Goal: Task Accomplishment & Management: Use online tool/utility

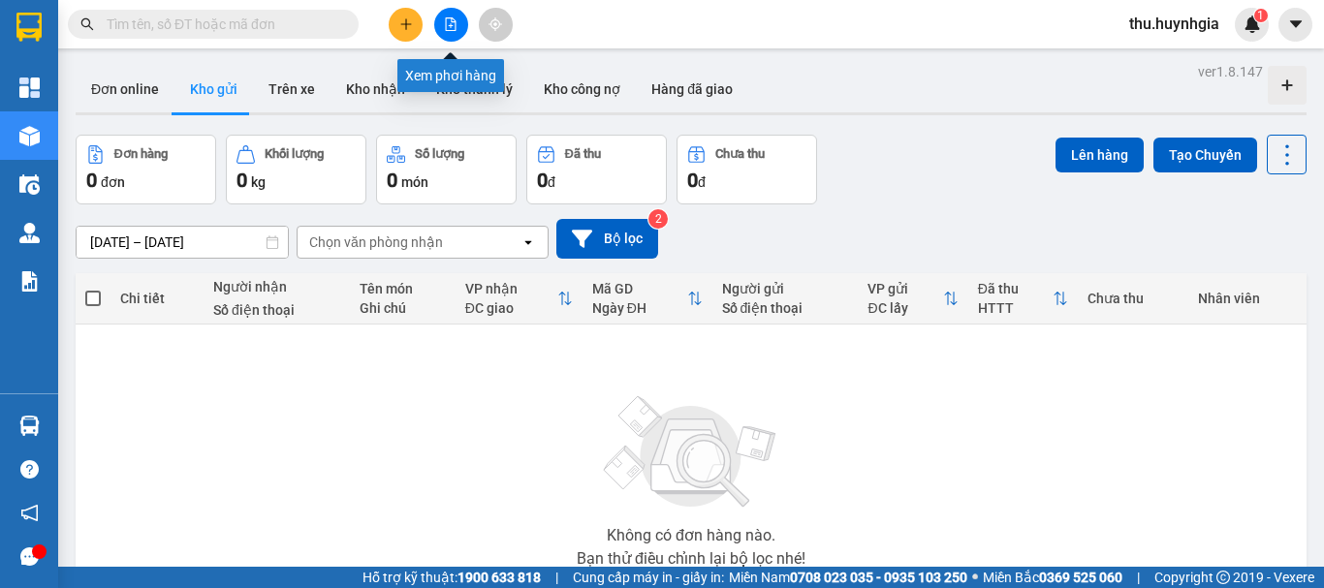
click at [453, 25] on icon "file-add" at bounding box center [451, 24] width 14 height 14
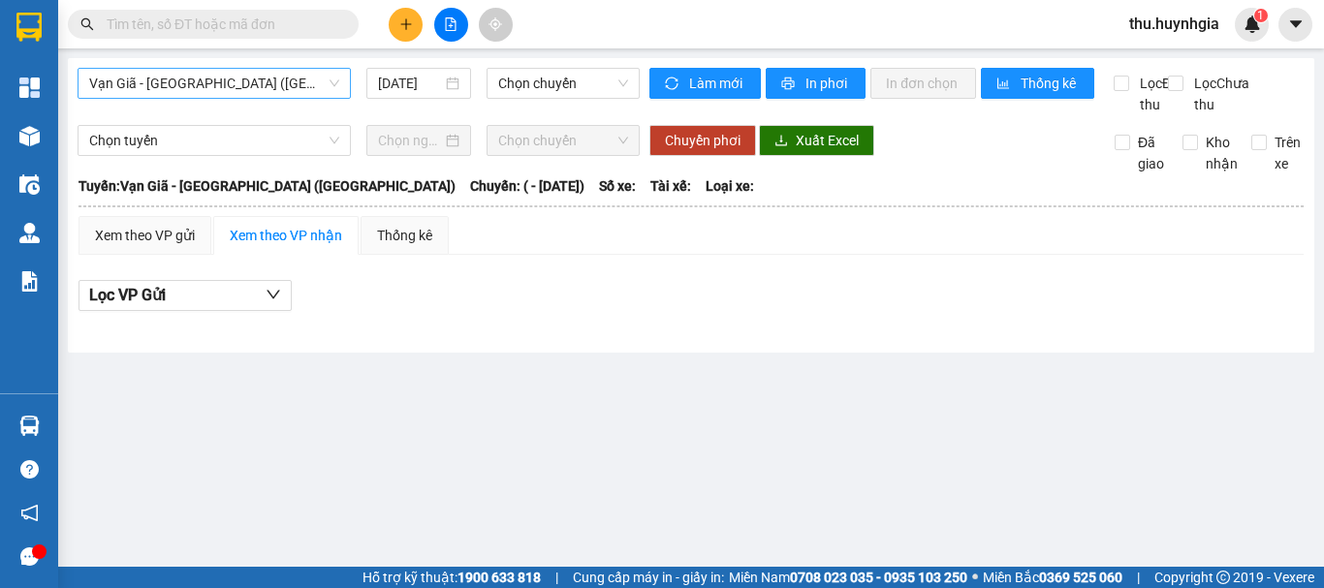
click at [280, 78] on span "Vạn Giã - [GEOGRAPHIC_DATA] ([GEOGRAPHIC_DATA])" at bounding box center [214, 83] width 250 height 29
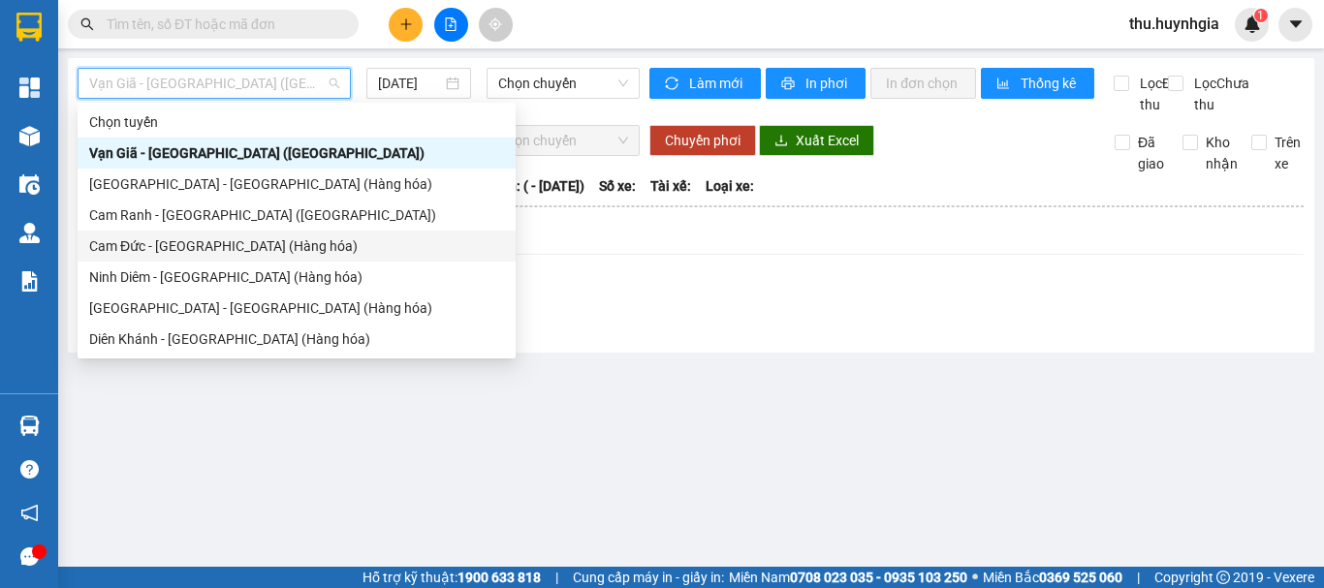
scroll to position [62, 0]
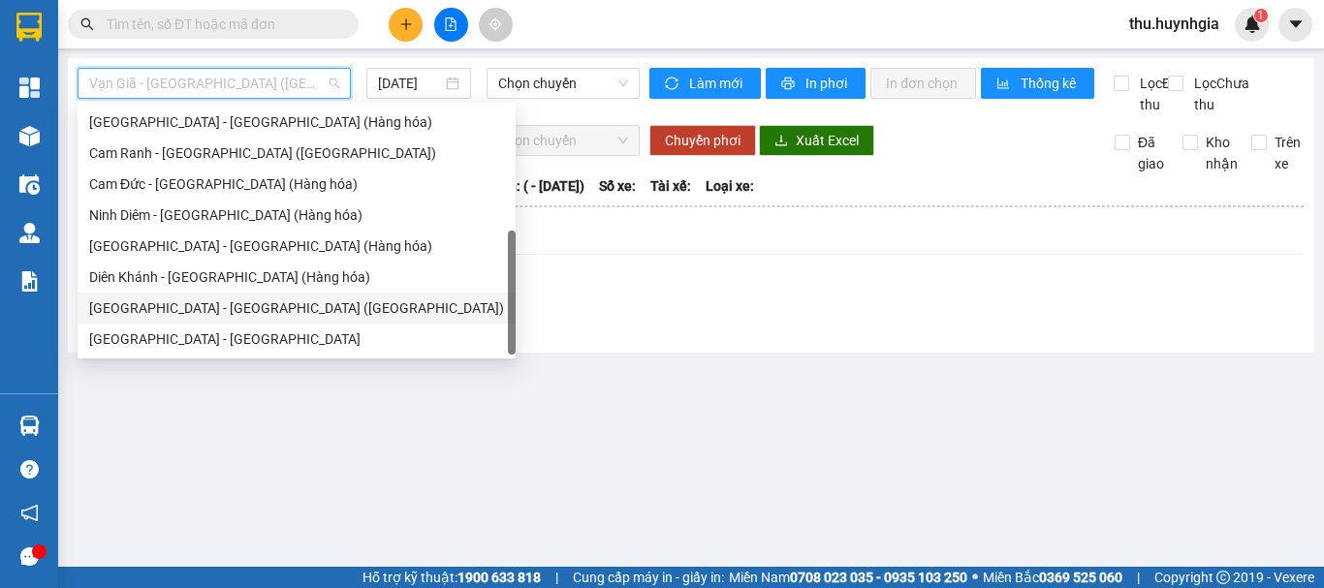
click at [151, 303] on div "[GEOGRAPHIC_DATA] - [GEOGRAPHIC_DATA] ([GEOGRAPHIC_DATA])" at bounding box center [296, 307] width 415 height 21
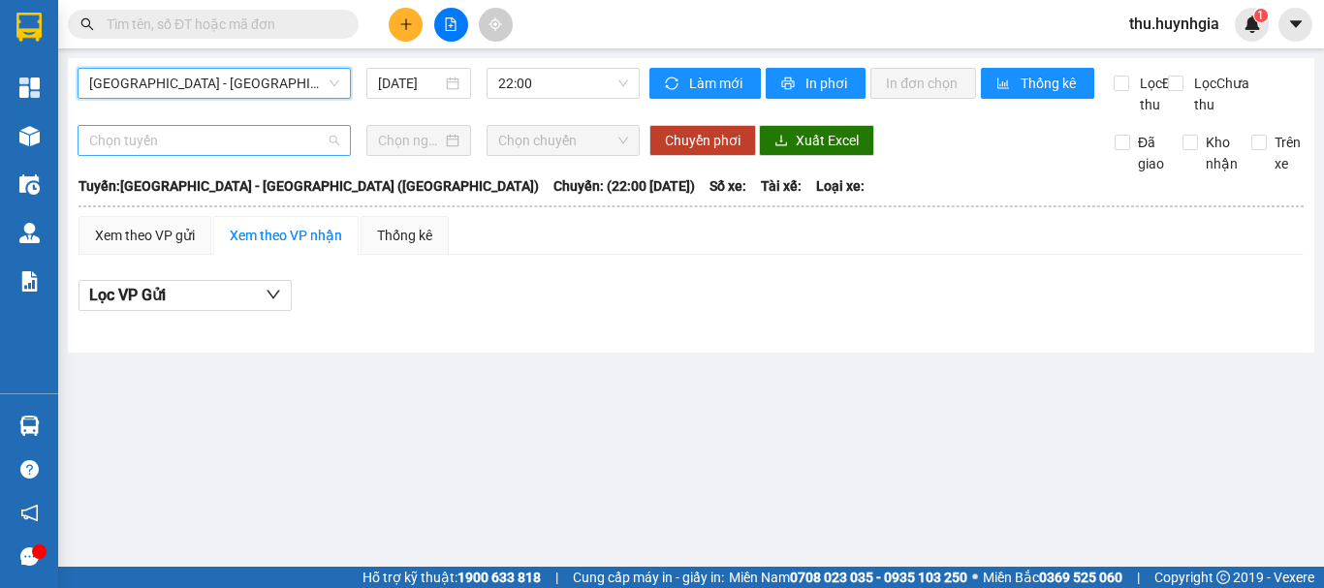
click at [238, 155] on span "Chọn tuyến" at bounding box center [214, 140] width 250 height 29
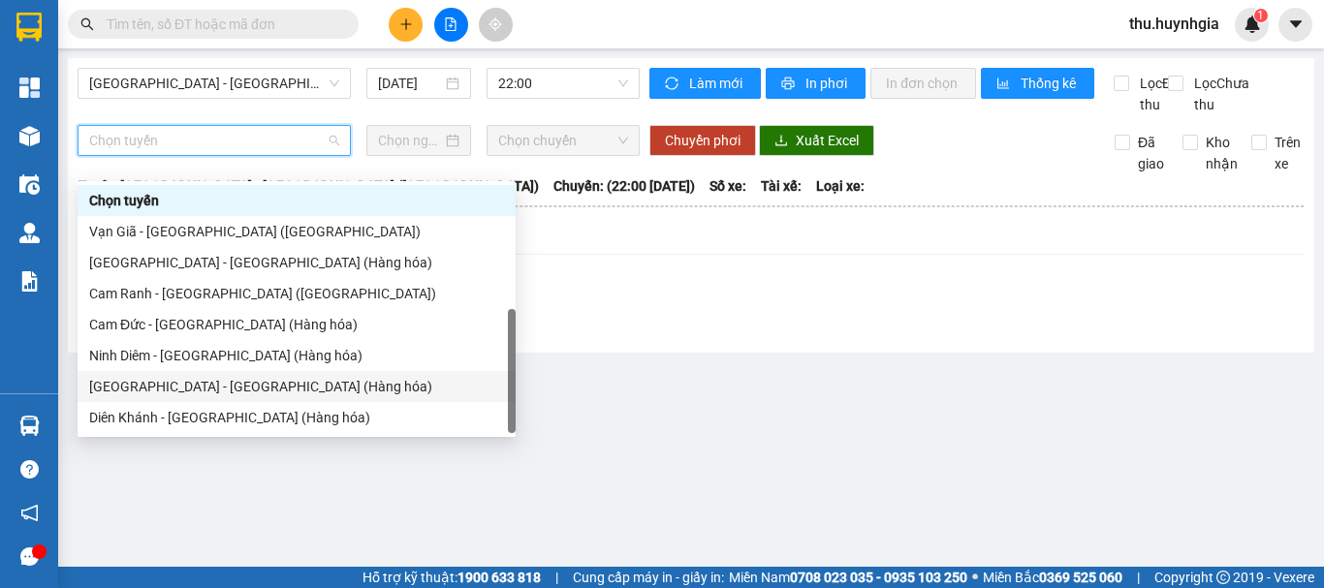
scroll to position [62, 0]
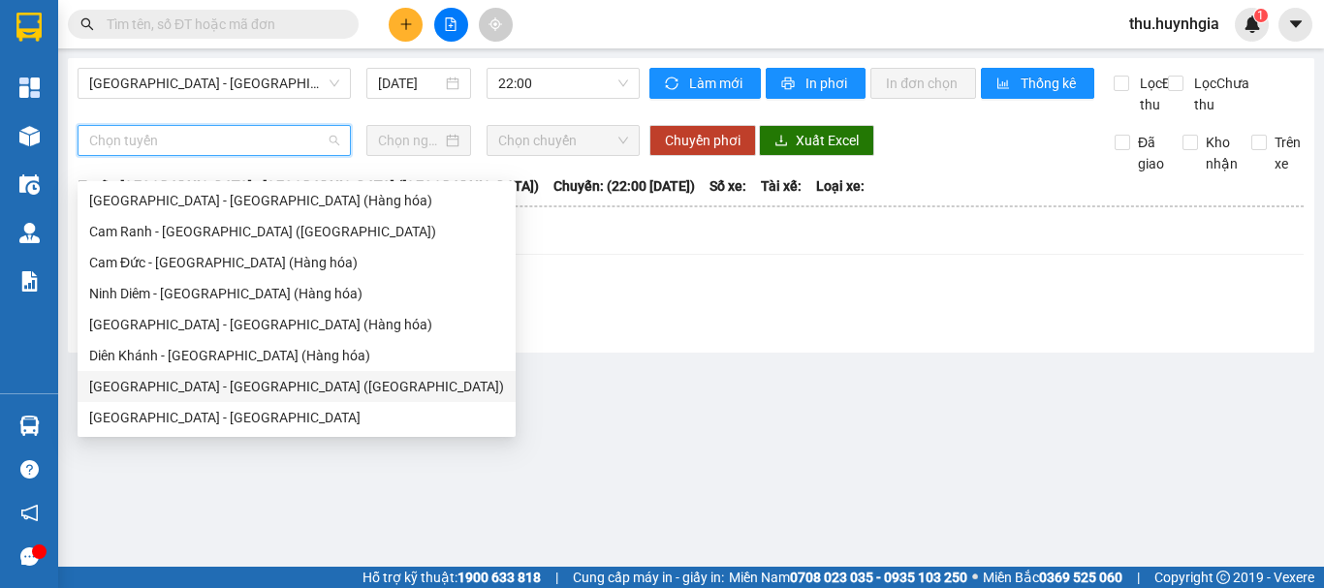
click at [160, 382] on div "[GEOGRAPHIC_DATA] - [GEOGRAPHIC_DATA] ([GEOGRAPHIC_DATA])" at bounding box center [296, 386] width 415 height 21
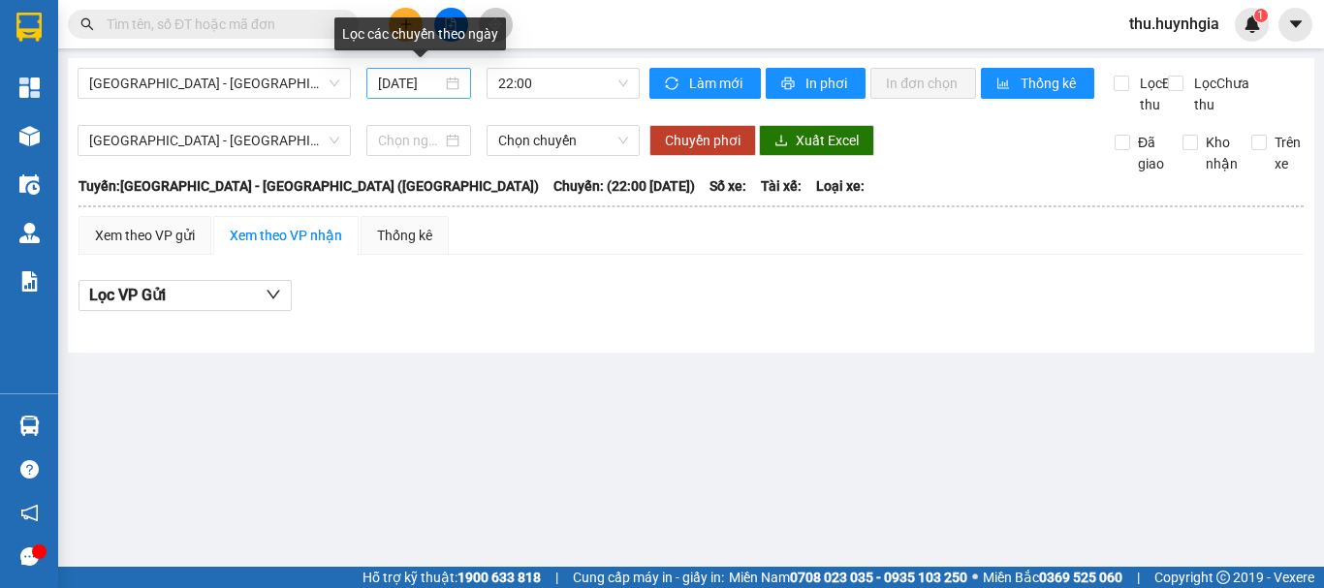
click at [451, 83] on div "[DATE]" at bounding box center [418, 83] width 81 height 21
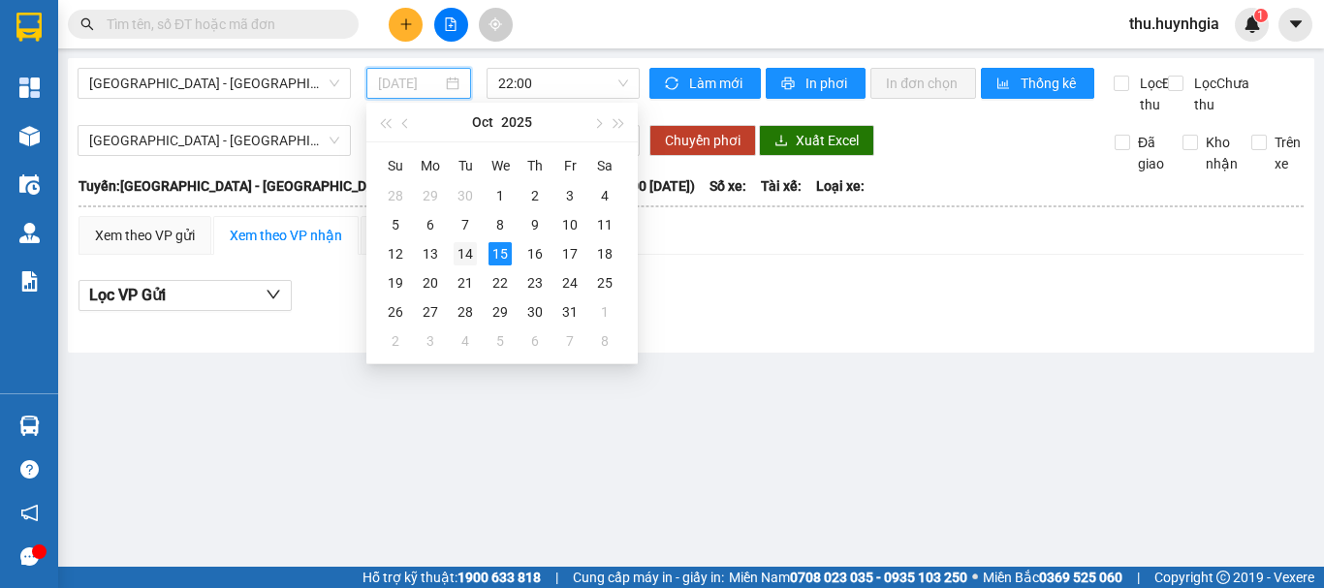
click at [463, 256] on div "14" at bounding box center [464, 253] width 23 height 23
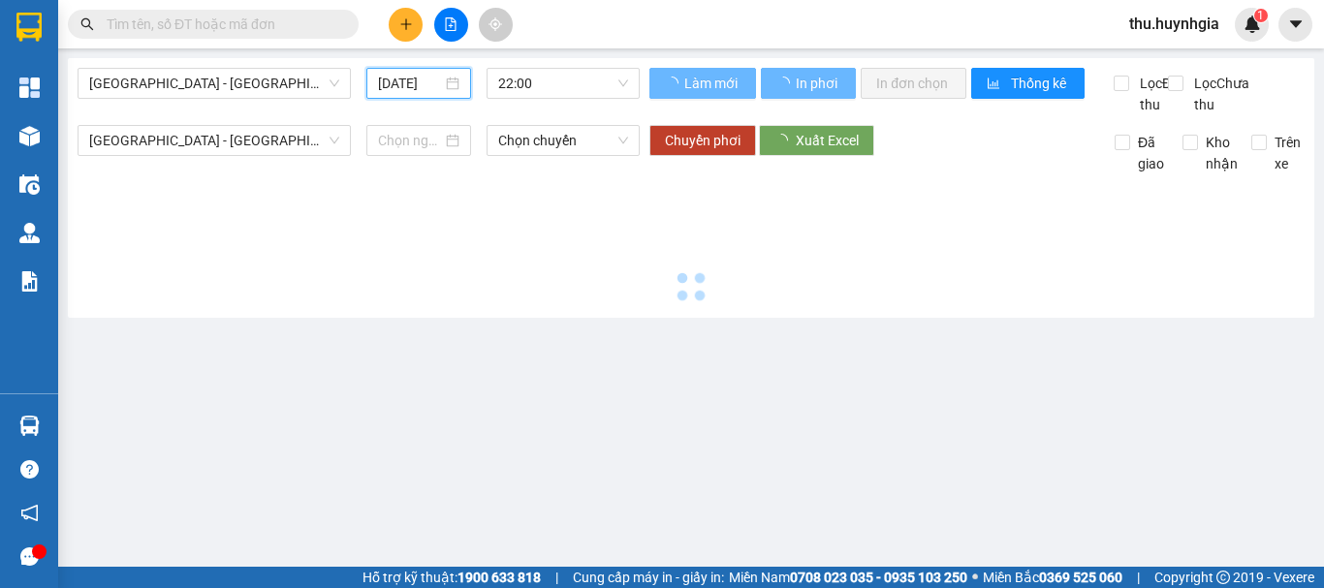
type input "[DATE]"
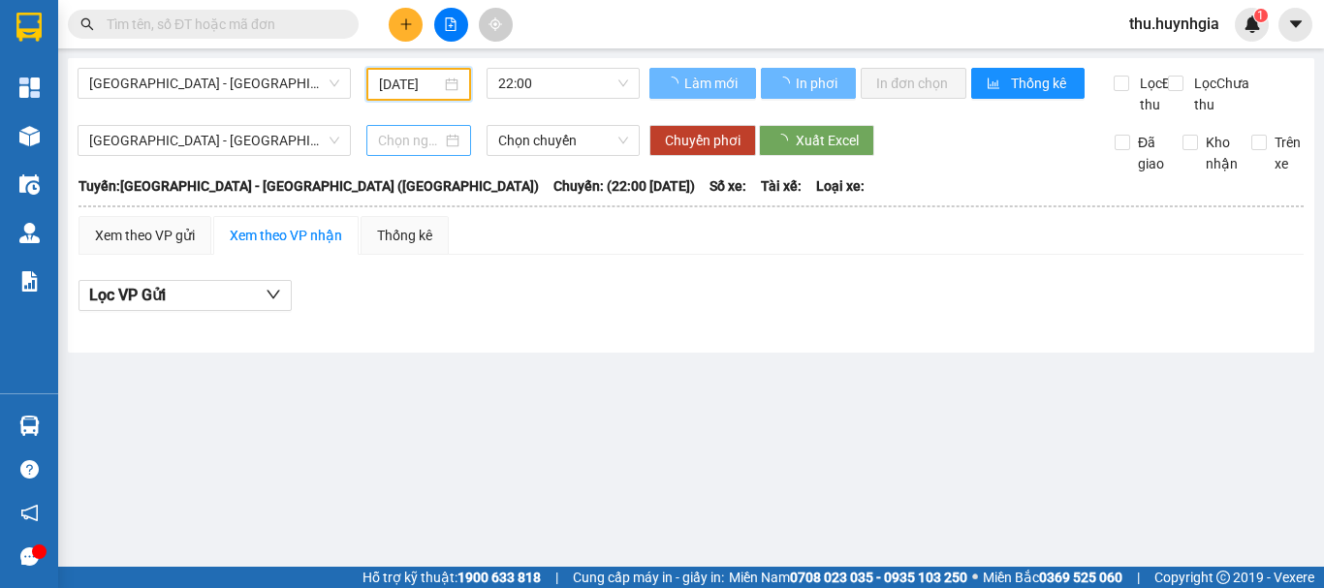
click at [452, 151] on div at bounding box center [418, 140] width 81 height 21
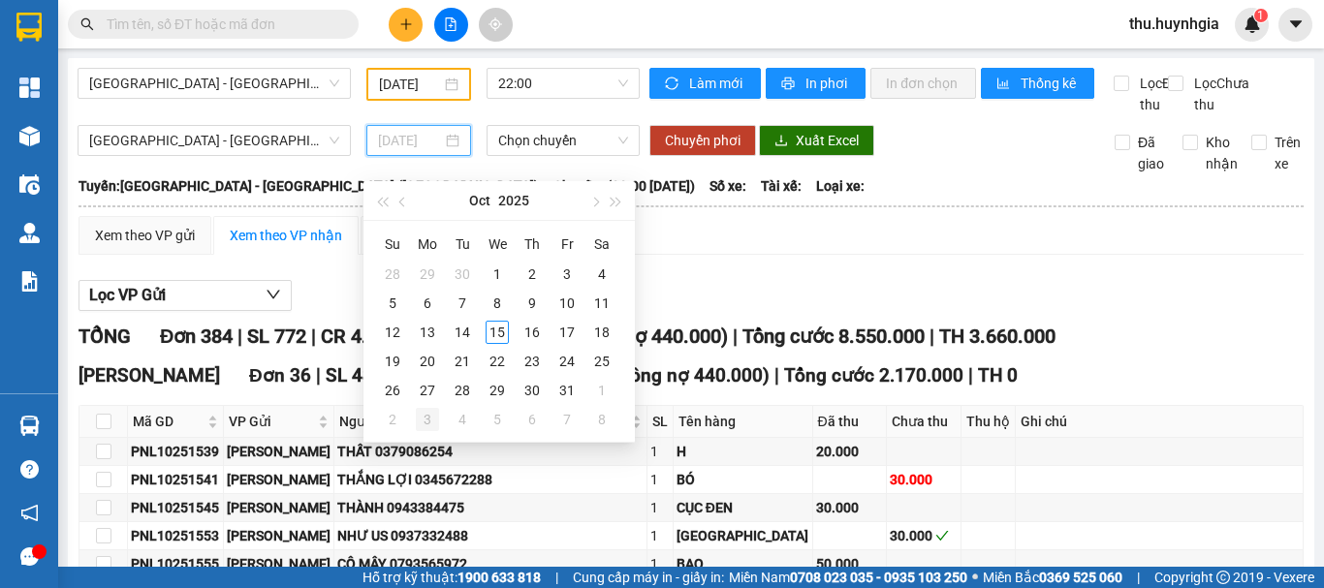
type input "[DATE]"
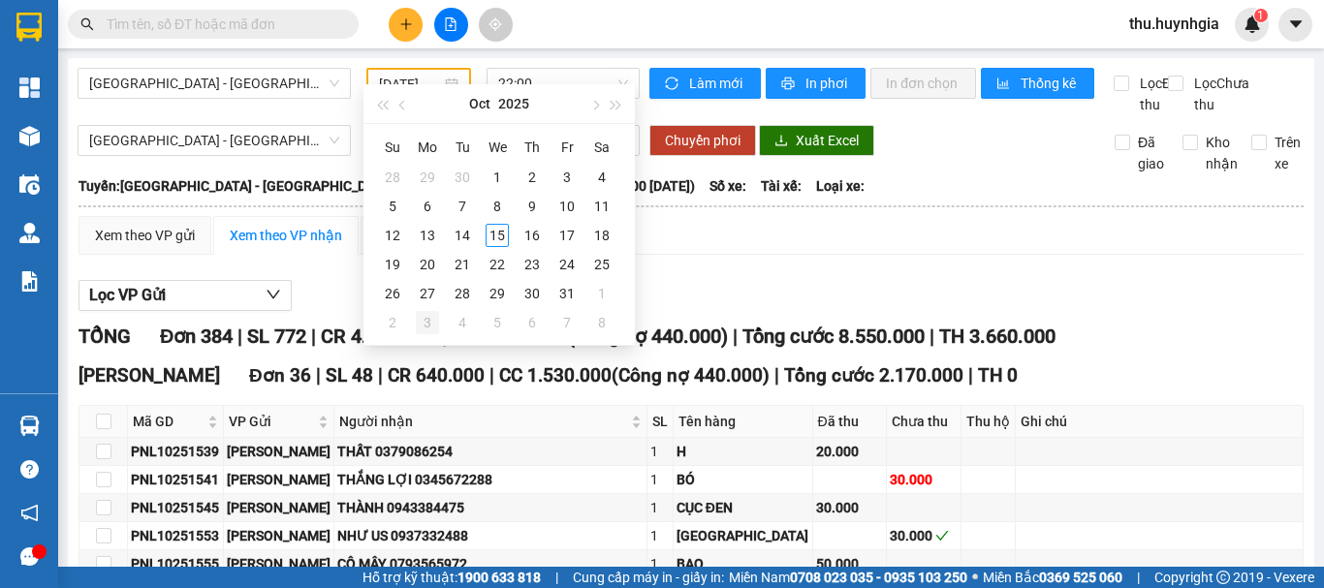
scroll to position [291, 0]
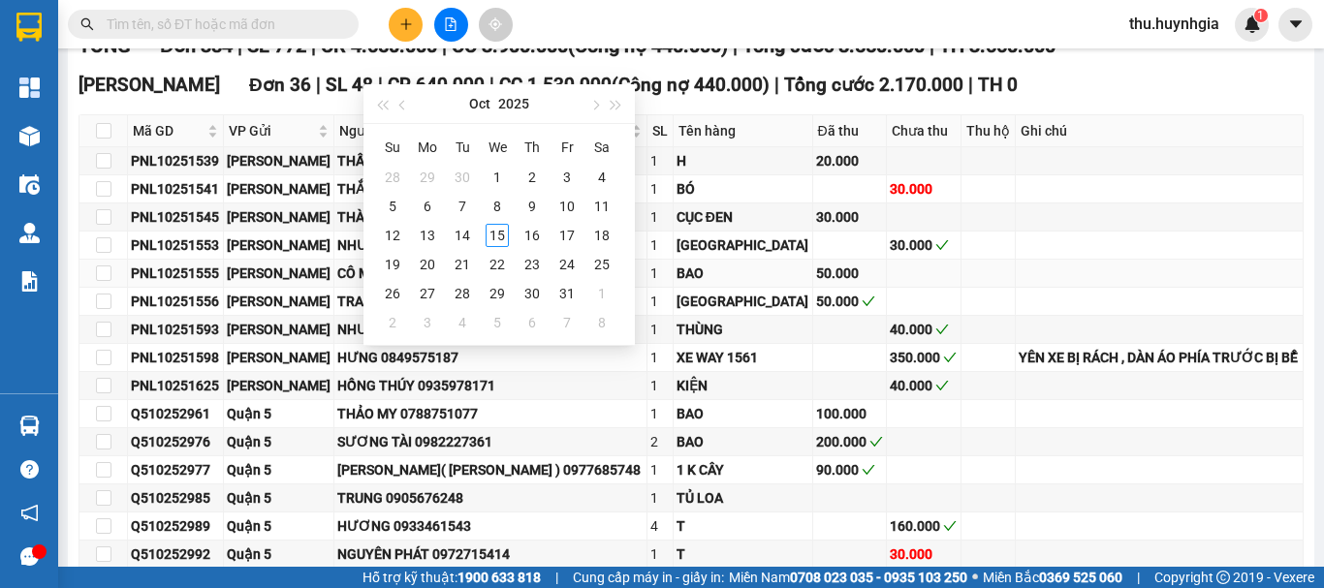
type input "[DATE]"
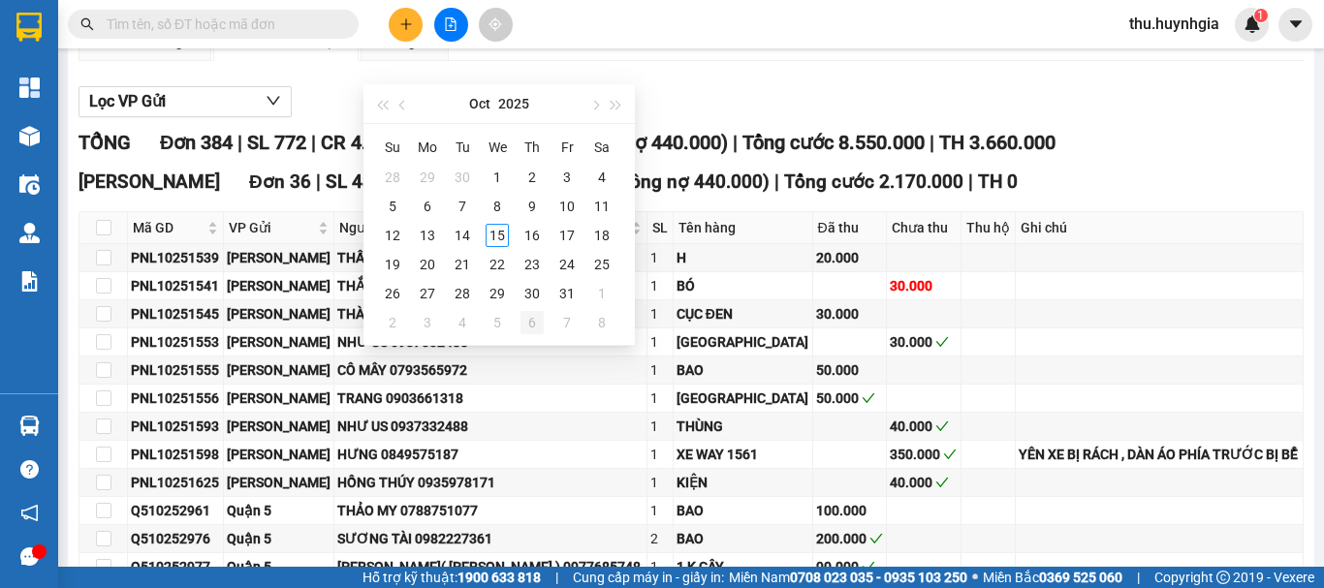
type input "[DATE]"
click at [1144, 271] on td at bounding box center [1160, 258] width 288 height 28
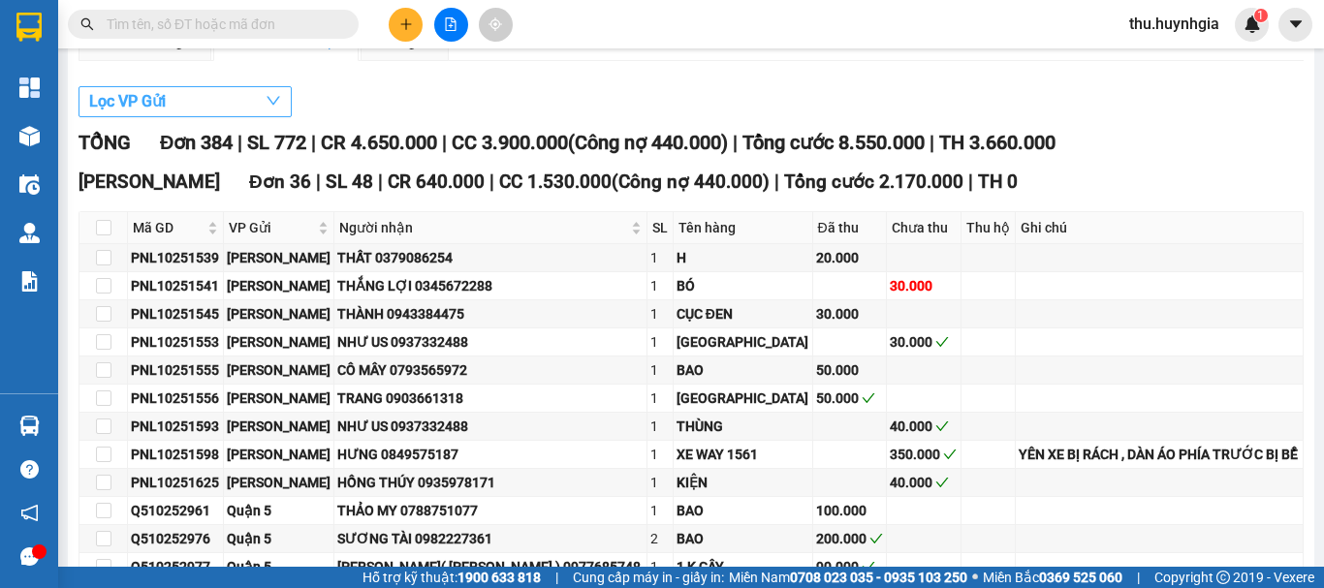
click at [276, 106] on icon "down" at bounding box center [273, 101] width 14 height 9
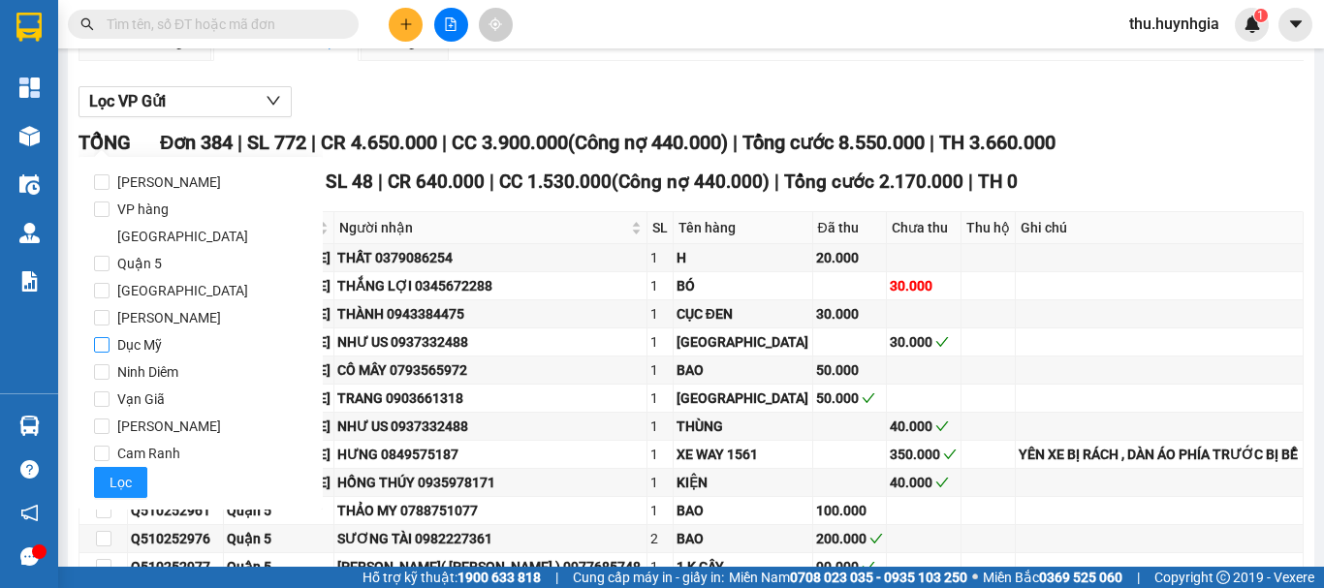
click at [149, 331] on span "Dục Mỹ" at bounding box center [139, 344] width 60 height 27
click at [109, 337] on input "Dục Mỹ" at bounding box center [102, 345] width 16 height 16
click at [127, 472] on span "Lọc" at bounding box center [120, 482] width 22 height 21
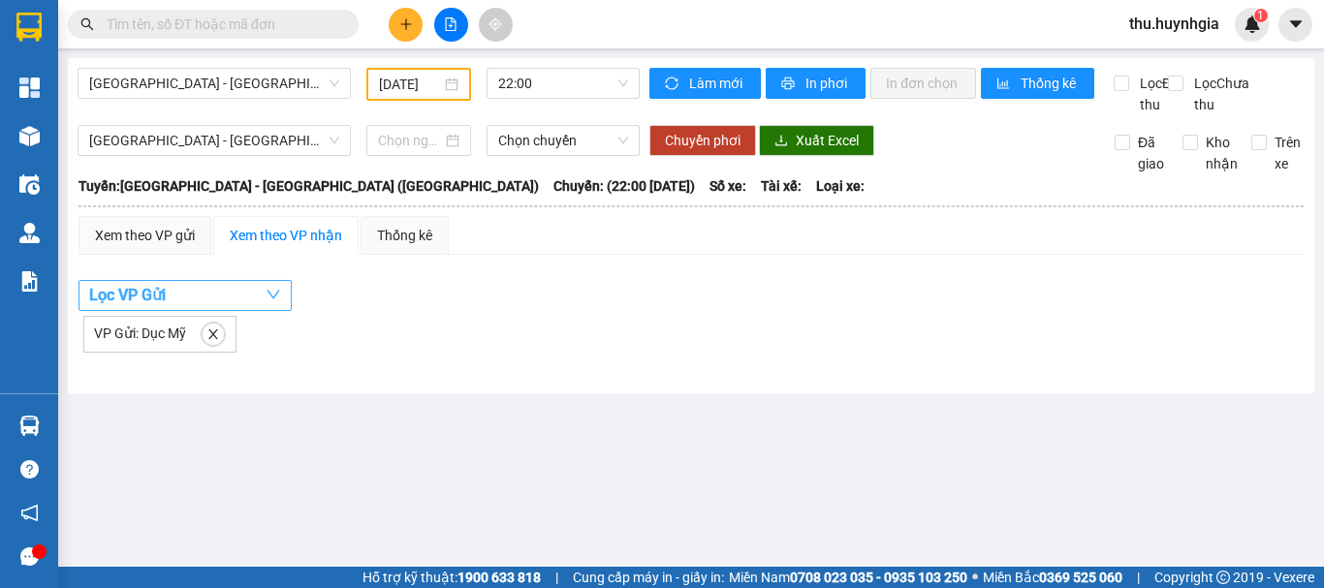
click at [274, 302] on icon "down" at bounding box center [274, 295] width 16 height 16
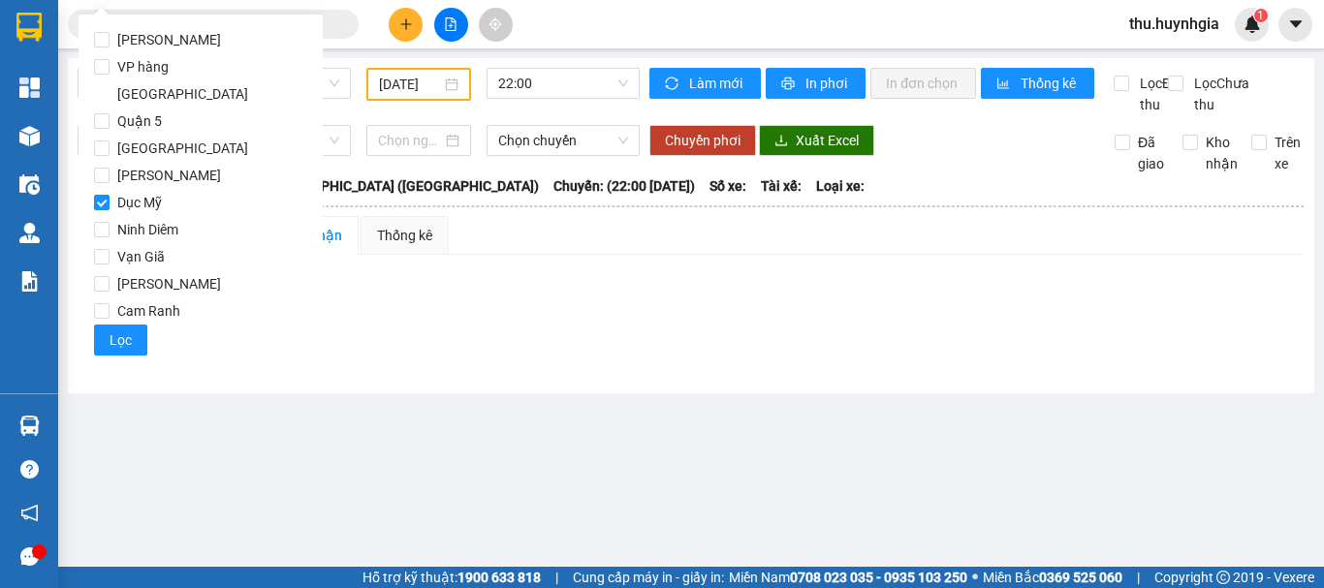
click at [152, 189] on span "Dục Mỹ" at bounding box center [139, 202] width 60 height 27
click at [109, 195] on input "Dục Mỹ" at bounding box center [102, 203] width 16 height 16
checkbox input "false"
click at [471, 332] on div "VP Gửi: Dục Mỹ" at bounding box center [690, 332] width 1225 height 42
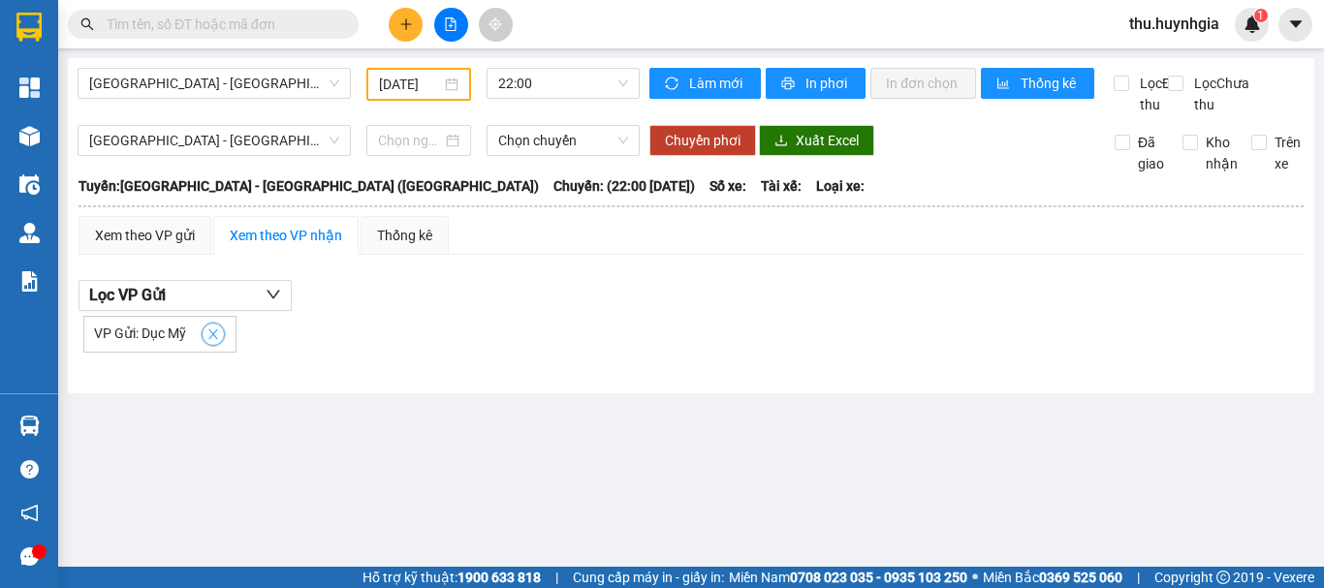
click at [216, 341] on icon "close" at bounding box center [213, 335] width 14 height 14
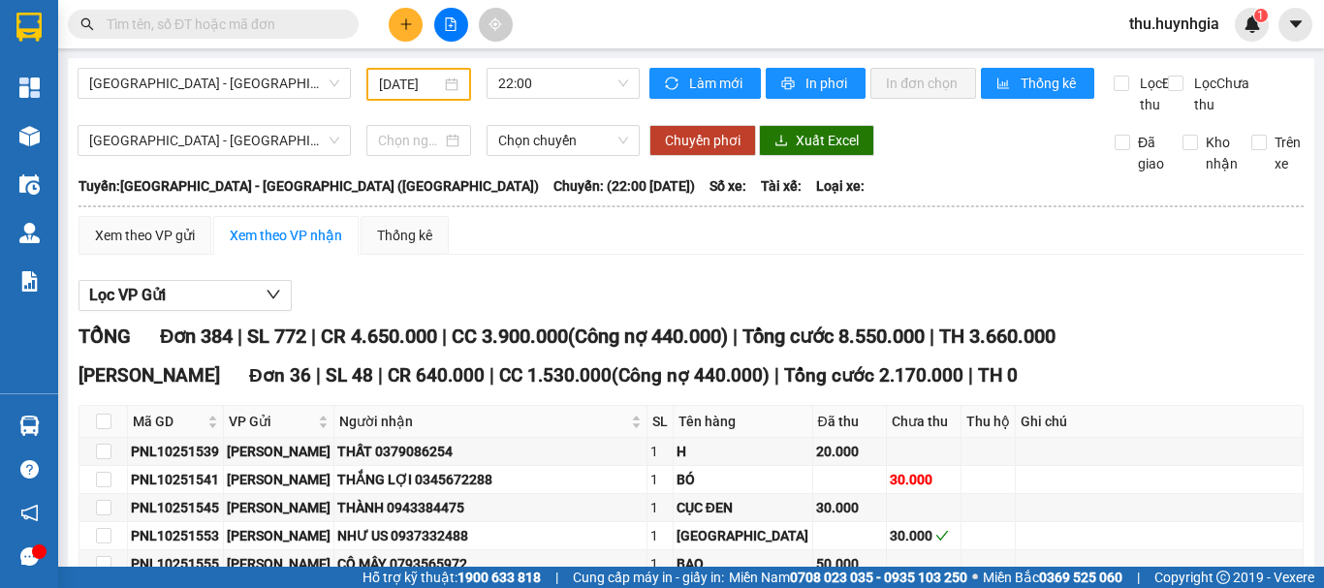
click at [218, 348] on span "Đơn 384" at bounding box center [196, 336] width 73 height 23
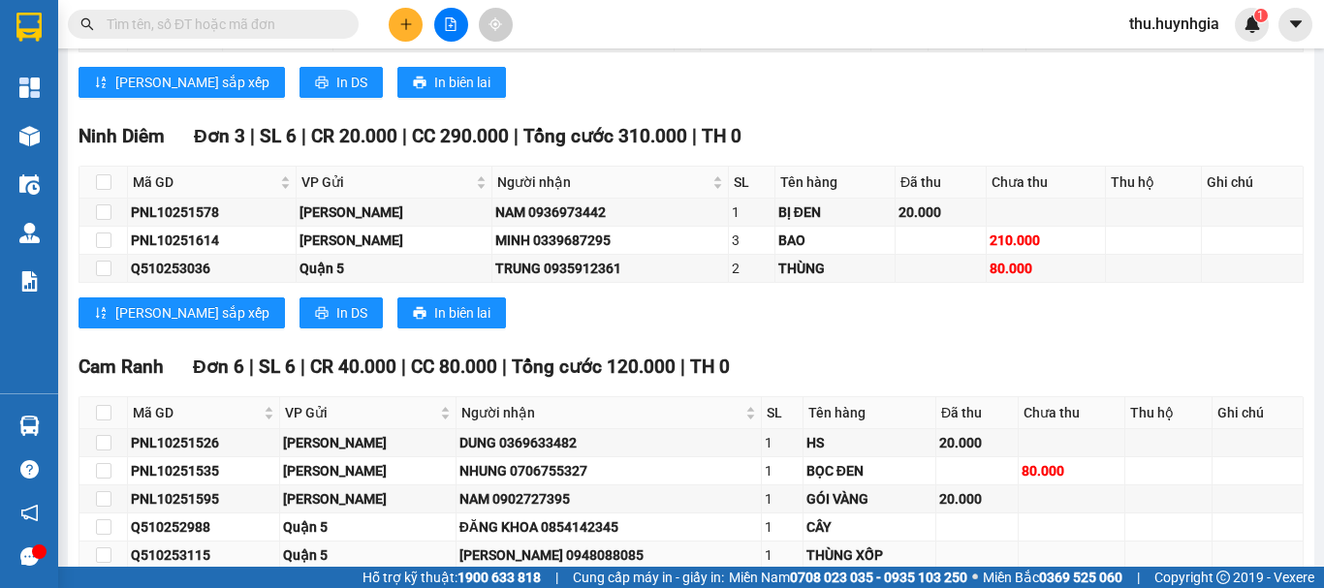
scroll to position [11913, 0]
